Goal: Information Seeking & Learning: Compare options

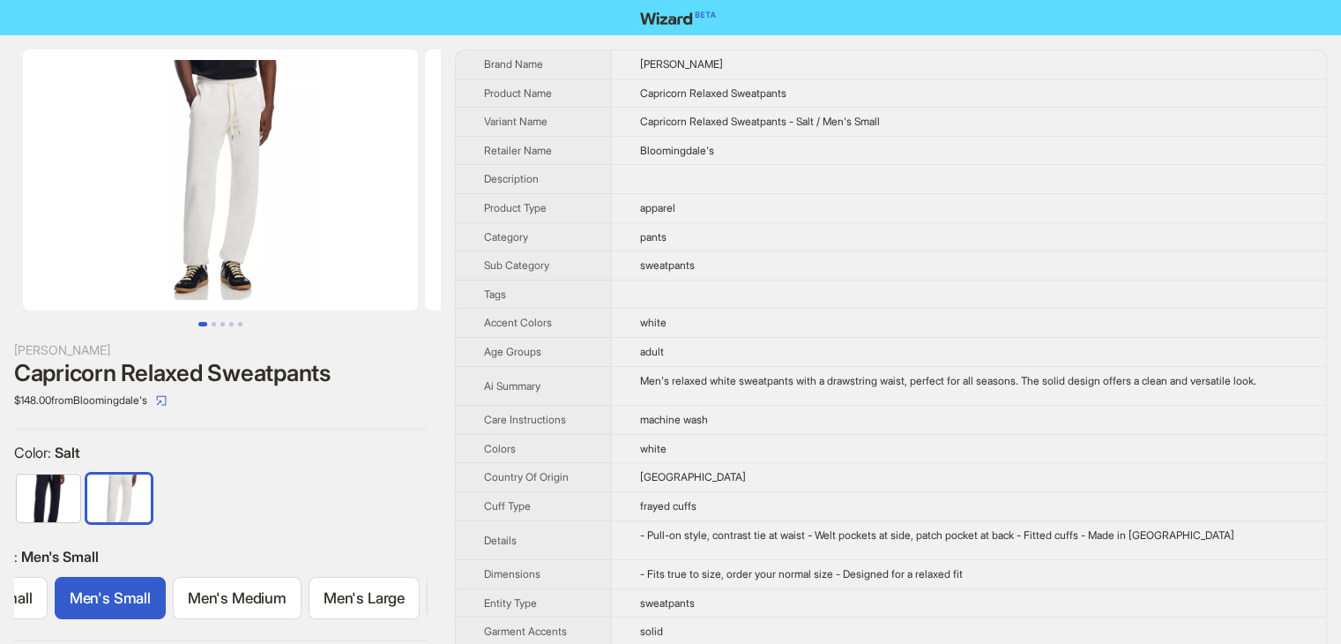
scroll to position [0, 106]
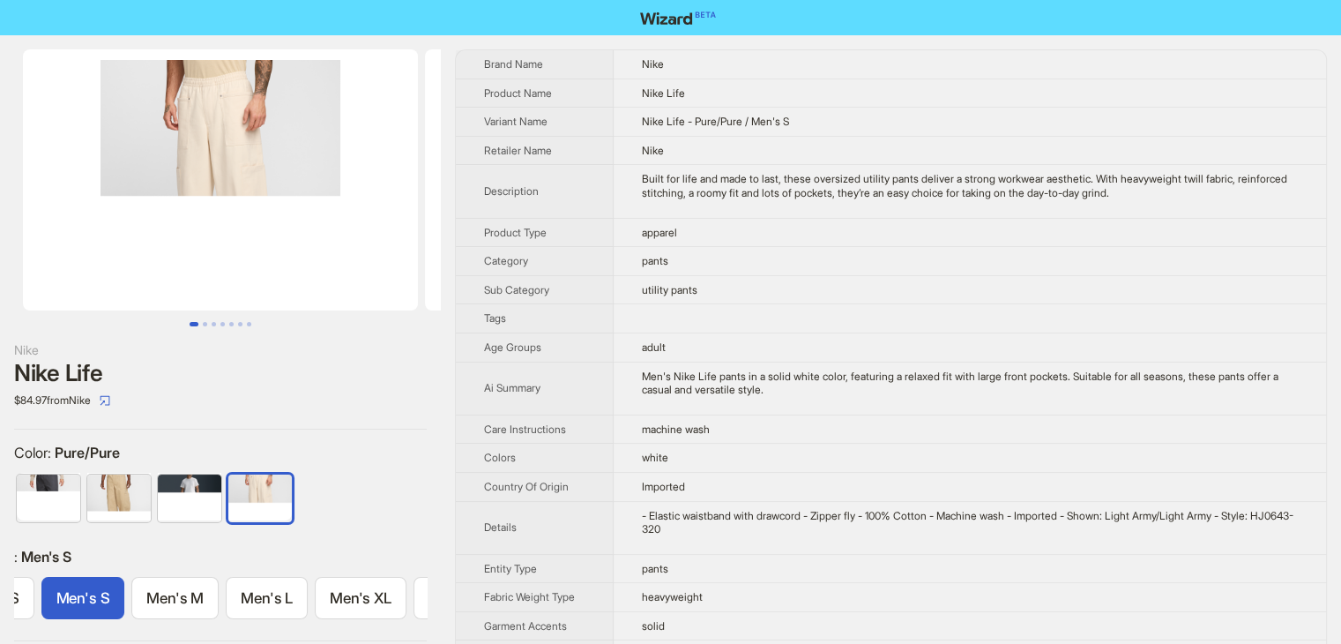
scroll to position [0, 74]
